Goal: Navigation & Orientation: Find specific page/section

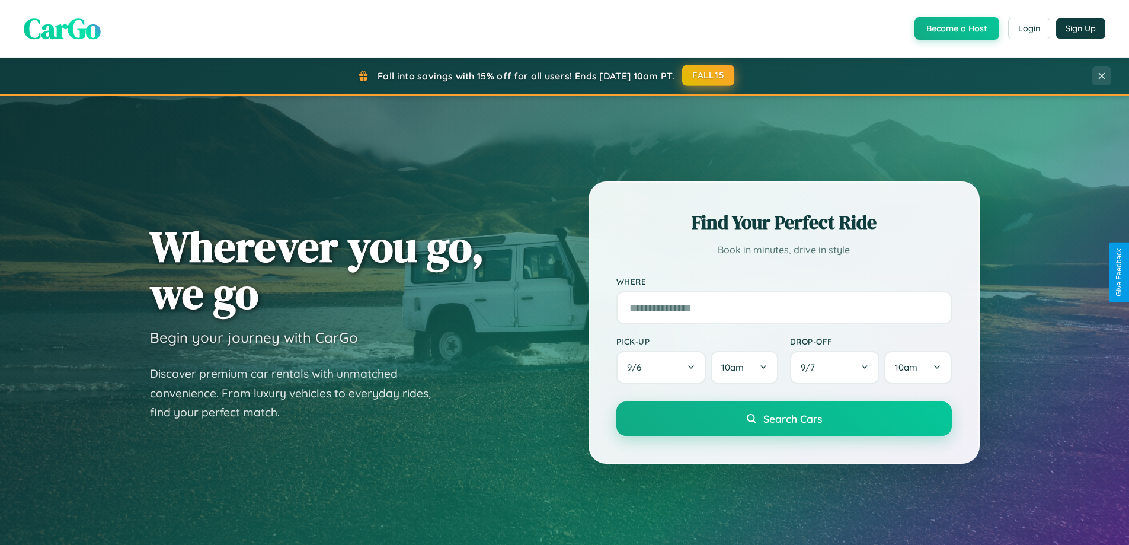
click at [709, 75] on button "FALL15" at bounding box center [708, 75] width 52 height 21
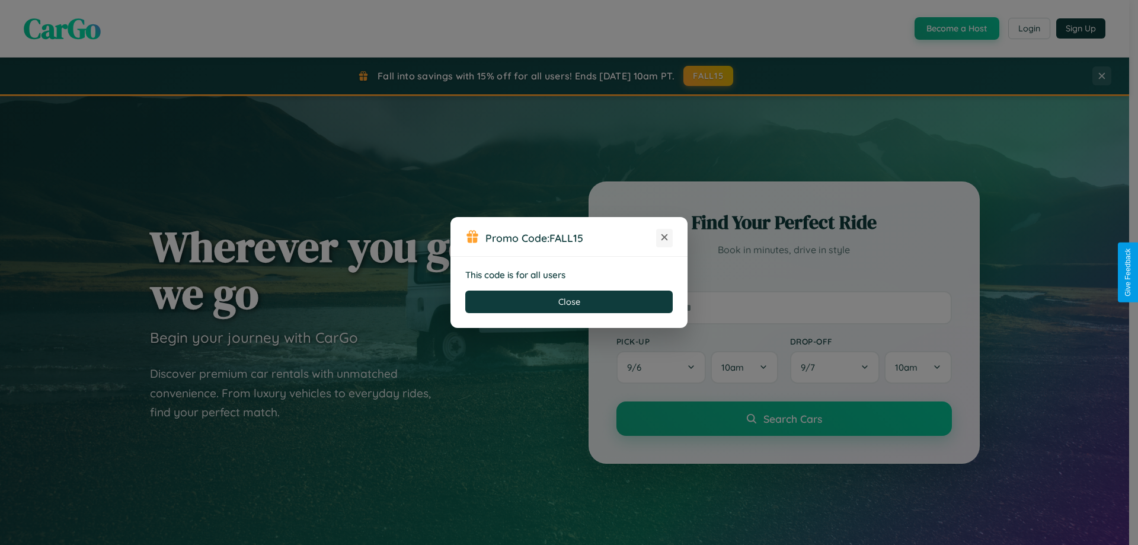
click at [665, 238] on icon at bounding box center [665, 237] width 12 height 12
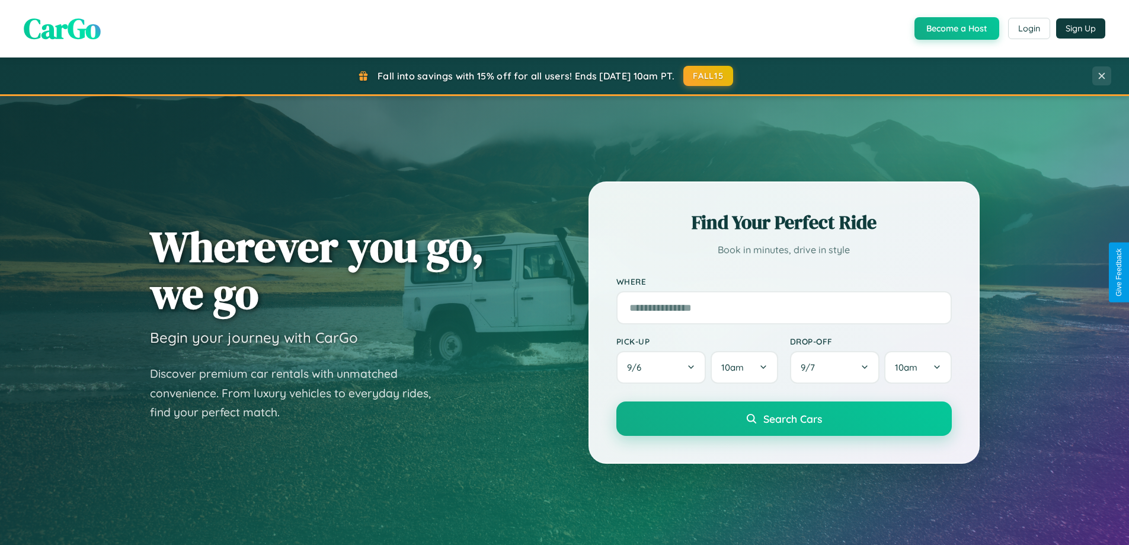
scroll to position [511, 0]
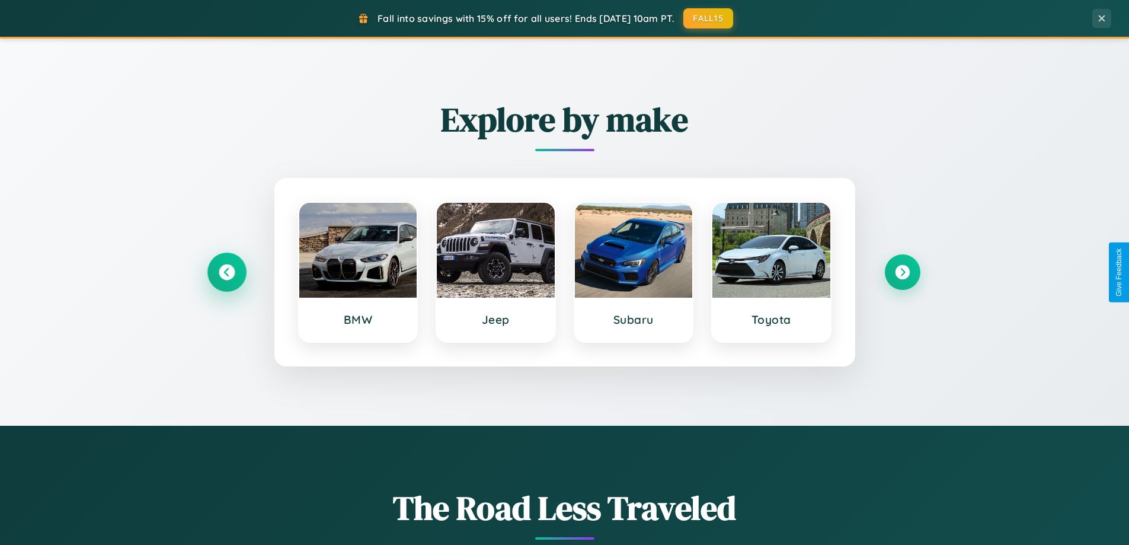
click at [226, 272] on icon at bounding box center [227, 272] width 16 height 16
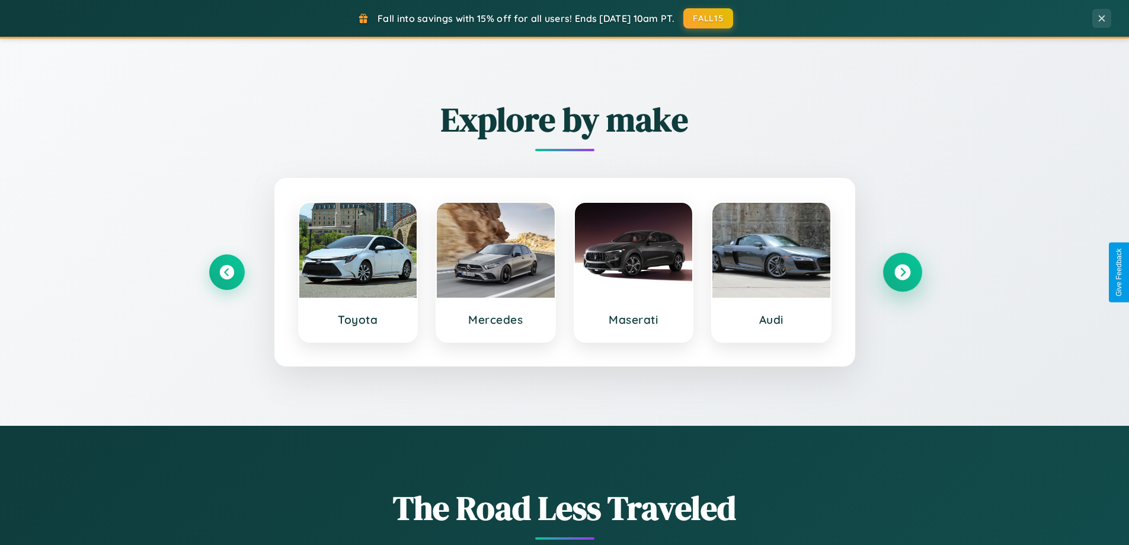
click at [902, 272] on icon at bounding box center [903, 272] width 16 height 16
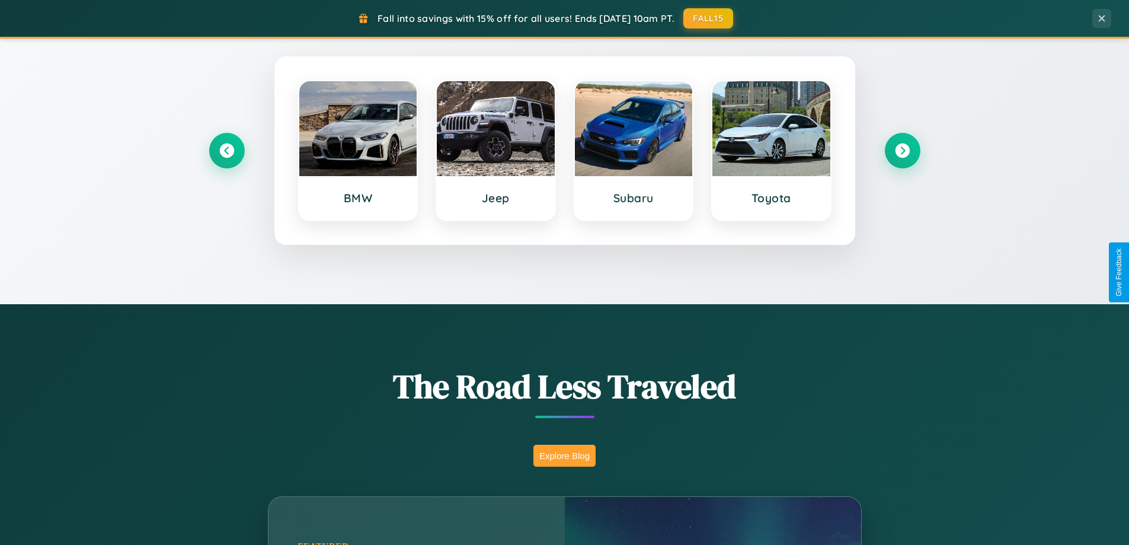
scroll to position [816, 0]
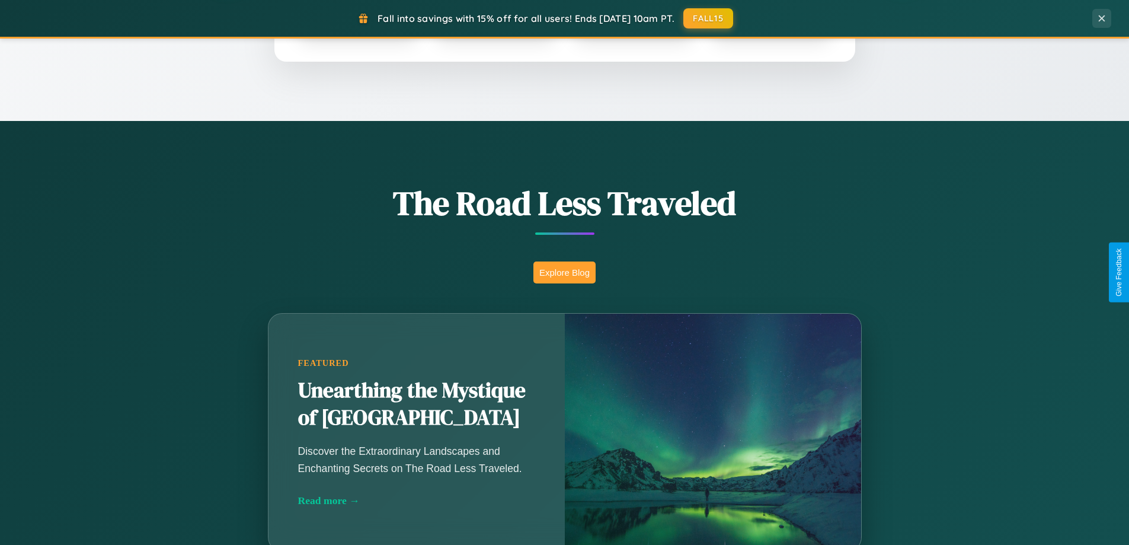
click at [564, 272] on button "Explore Blog" at bounding box center [565, 272] width 62 height 22
